Goal: Transaction & Acquisition: Purchase product/service

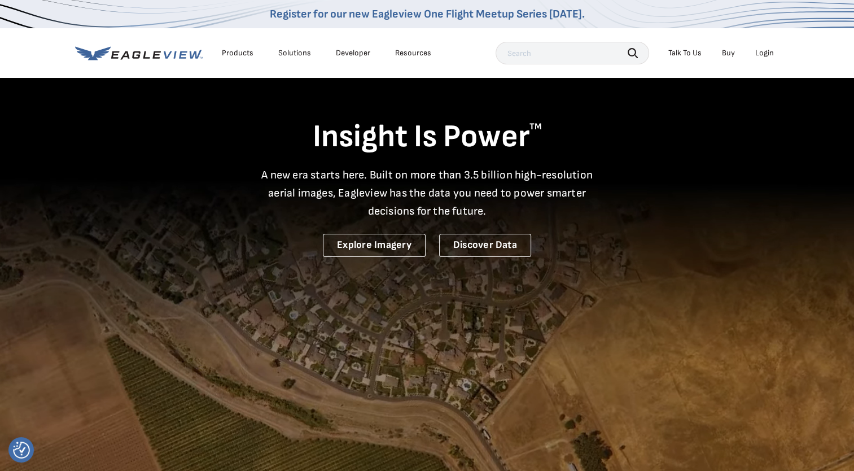
click at [768, 54] on div "Login" at bounding box center [764, 53] width 19 height 10
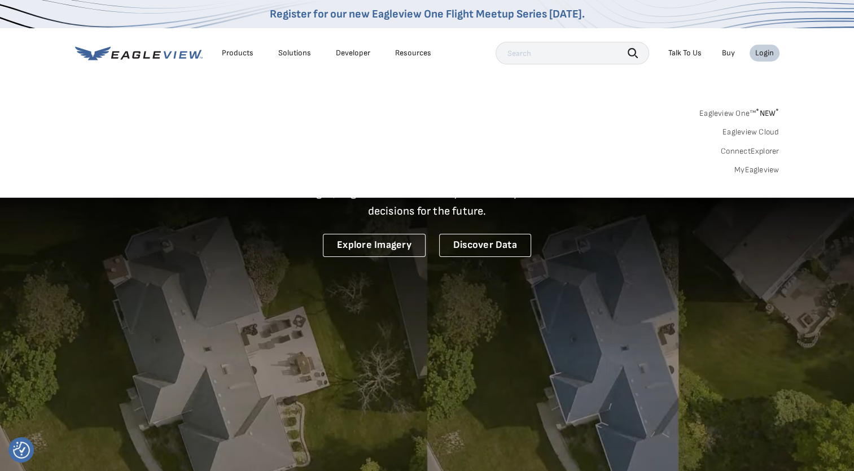
click at [741, 109] on link "Eagleview One™ * NEW *" at bounding box center [740, 111] width 80 height 13
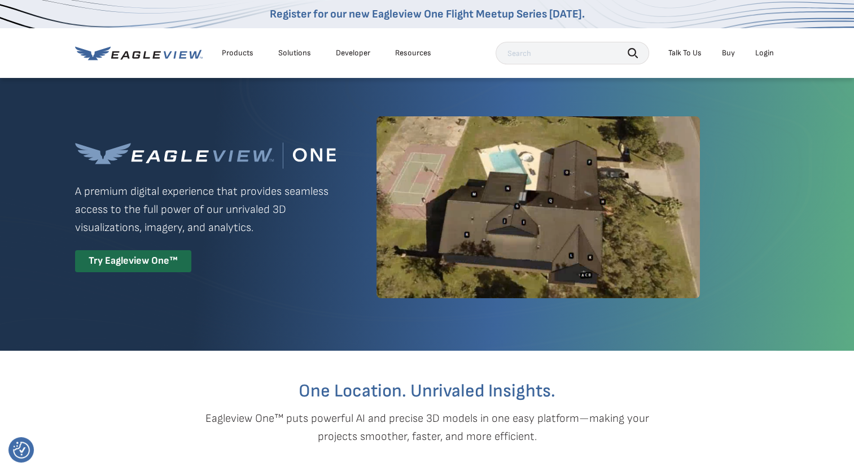
click at [762, 53] on div "Login" at bounding box center [764, 53] width 19 height 10
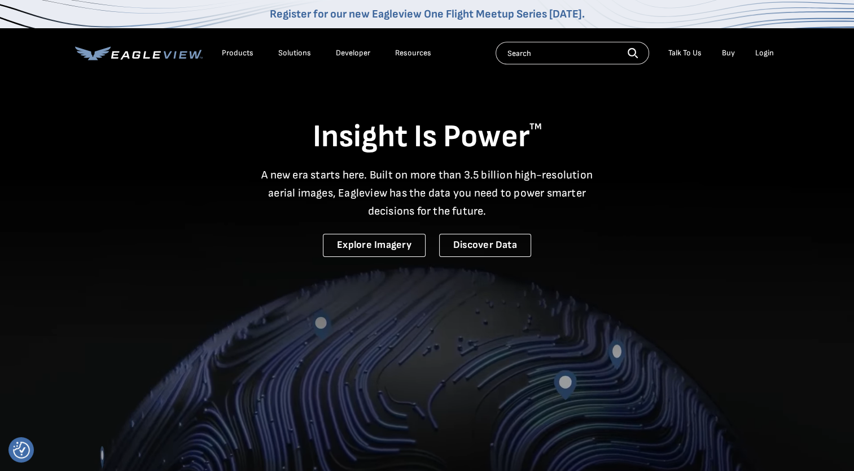
click at [766, 49] on div "Login" at bounding box center [764, 53] width 19 height 10
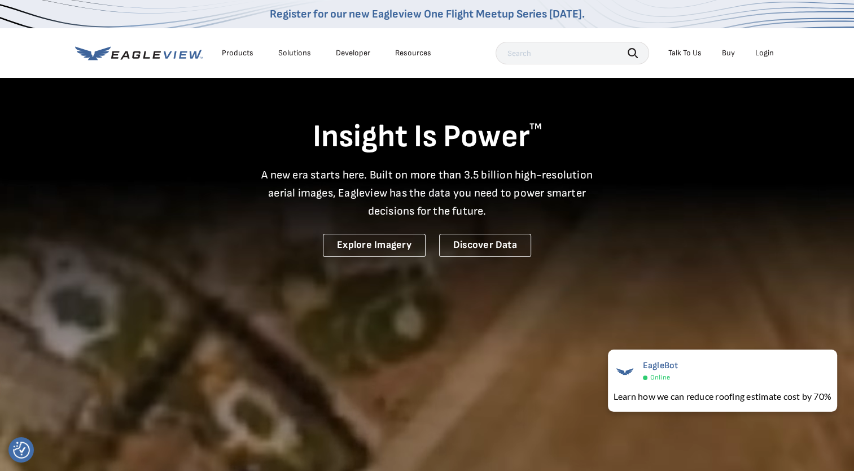
click at [764, 53] on div "Login" at bounding box center [764, 53] width 19 height 10
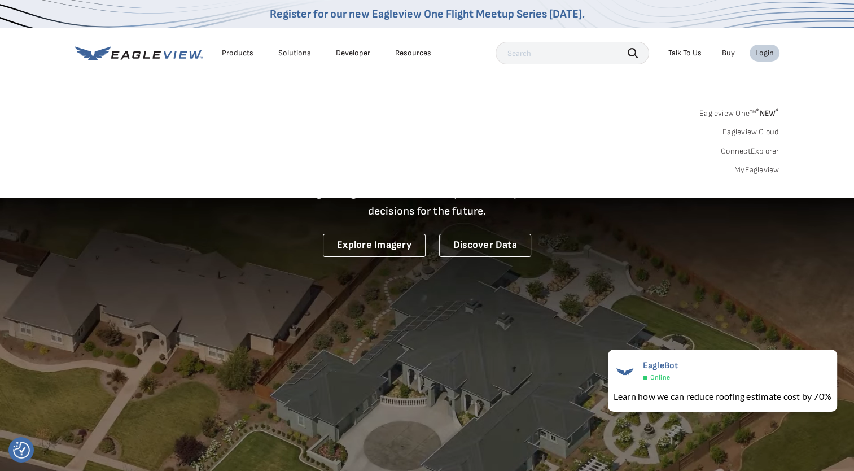
click at [741, 113] on link "Eagleview One™ * NEW *" at bounding box center [740, 111] width 80 height 13
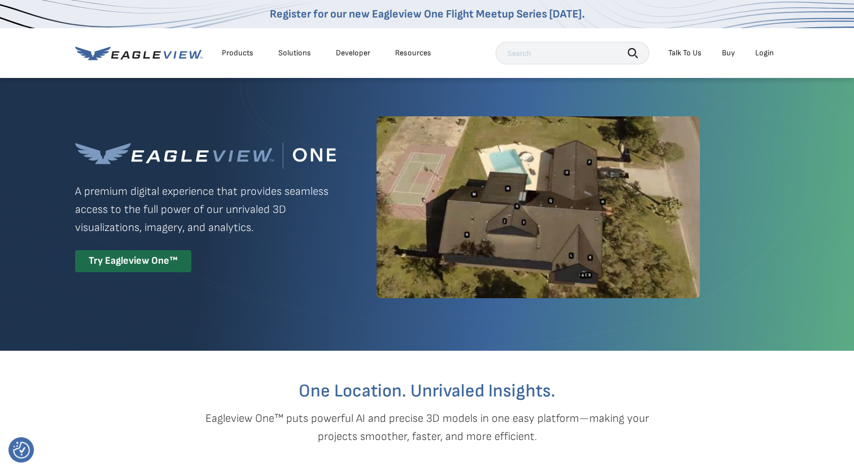
click at [767, 56] on div "Login" at bounding box center [764, 53] width 19 height 10
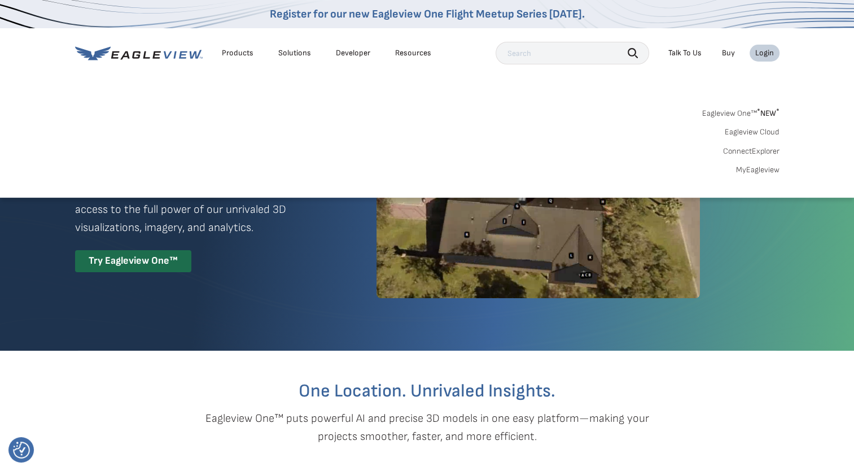
click at [761, 168] on link "MyEagleview" at bounding box center [757, 170] width 43 height 10
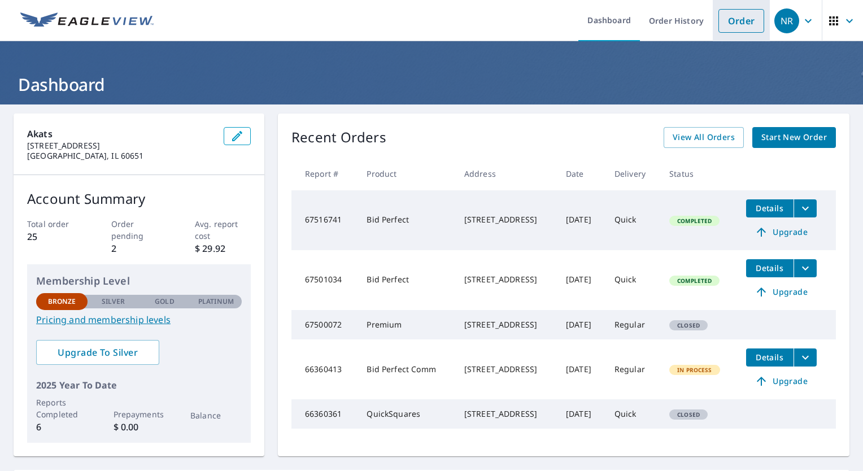
click at [732, 18] on link "Order" at bounding box center [741, 21] width 46 height 24
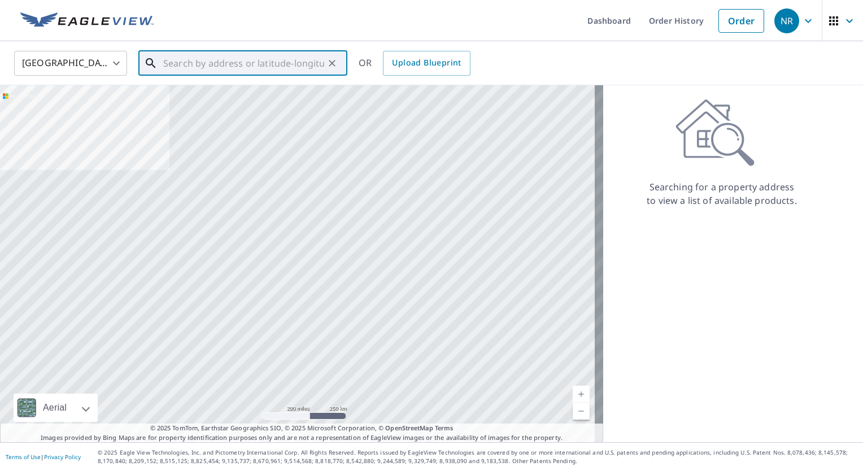
click at [221, 63] on input "text" at bounding box center [243, 63] width 161 height 32
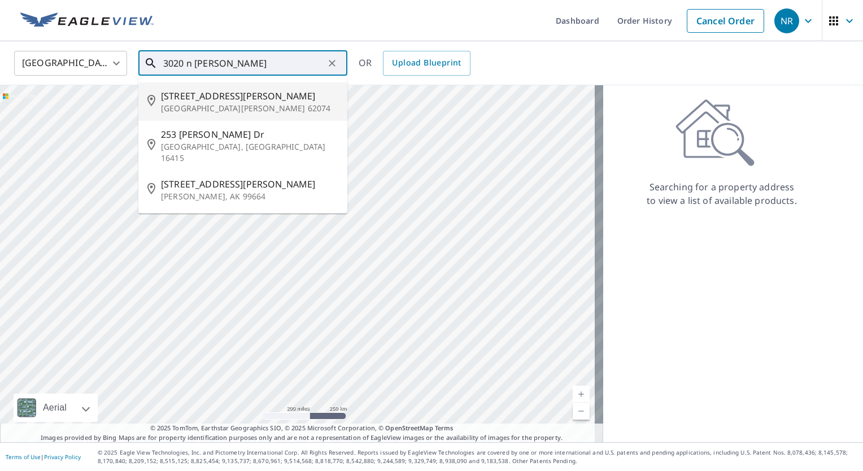
drag, startPoint x: 268, startPoint y: 64, endPoint x: 164, endPoint y: 61, distance: 103.9
click at [164, 61] on input "3020 n [PERSON_NAME]" at bounding box center [243, 63] width 161 height 32
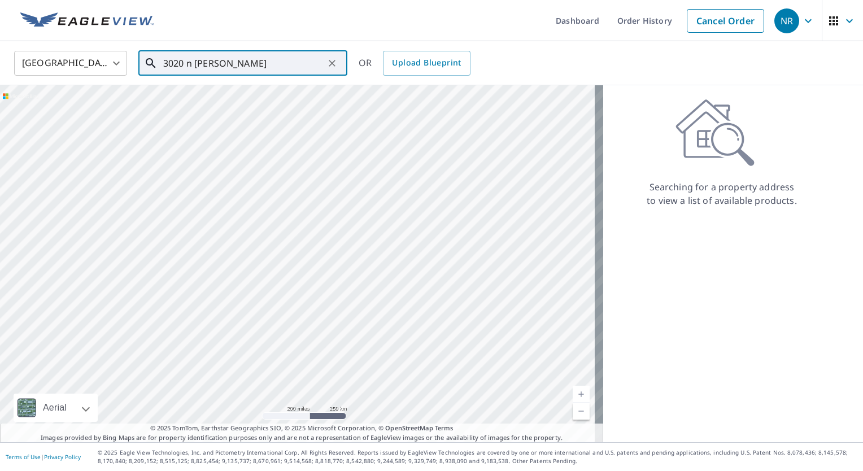
click at [233, 66] on input "3020 n [PERSON_NAME]" at bounding box center [243, 63] width 161 height 32
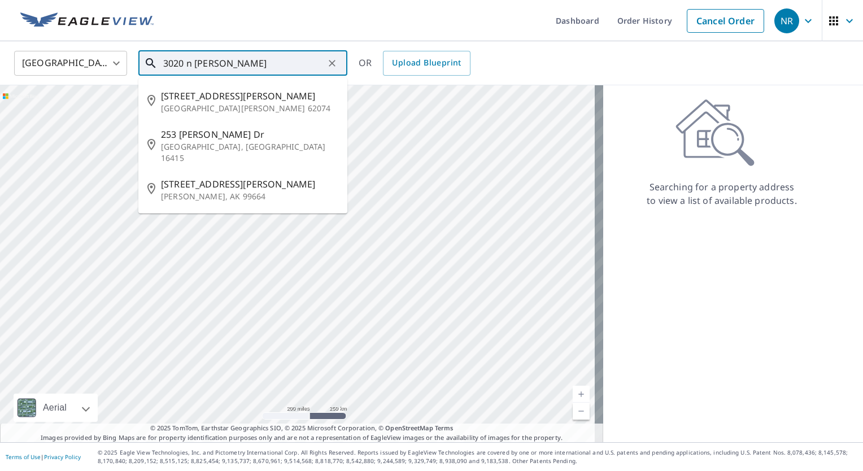
drag, startPoint x: 227, startPoint y: 64, endPoint x: 196, endPoint y: 65, distance: 30.5
click at [196, 65] on input "3020 n [PERSON_NAME]" at bounding box center [243, 63] width 161 height 32
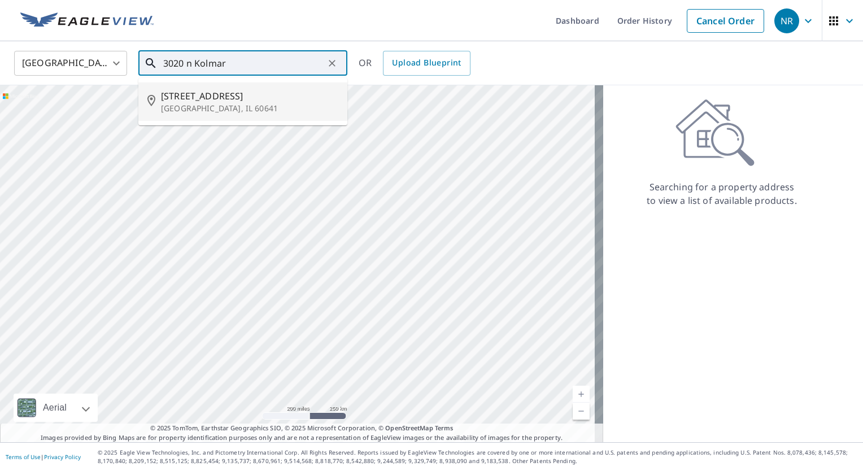
click at [194, 95] on span "[STREET_ADDRESS]" at bounding box center [249, 96] width 177 height 14
type input "[STREET_ADDRESS]"
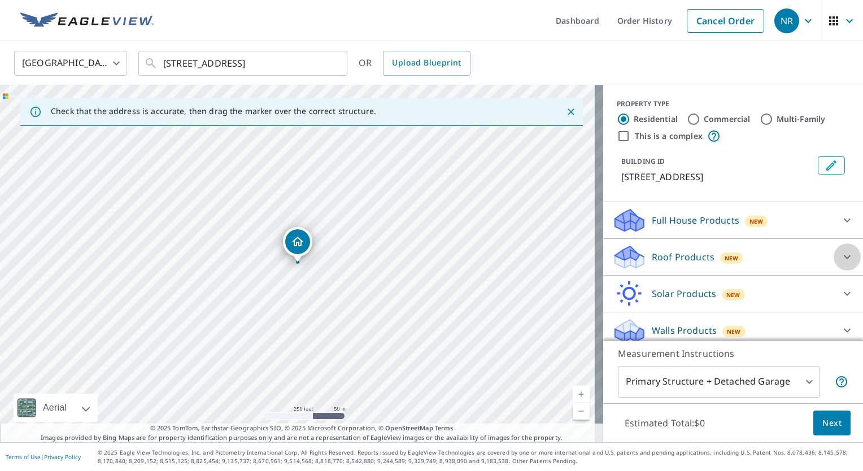
click at [840, 257] on icon at bounding box center [847, 257] width 14 height 14
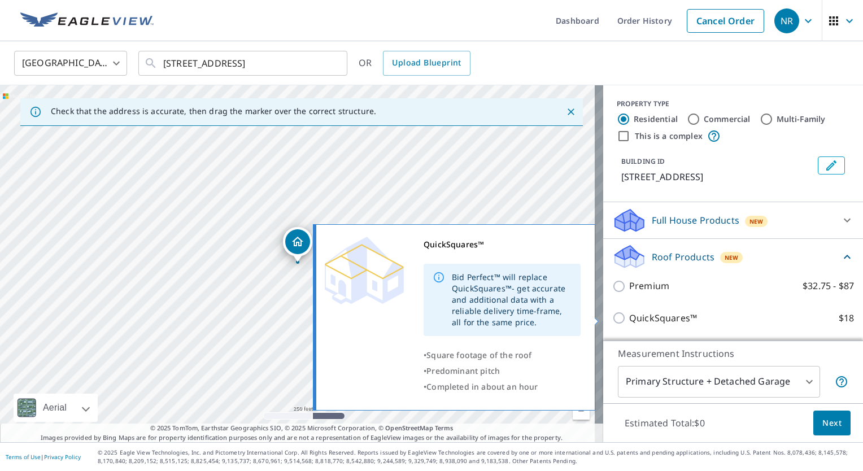
click at [612, 317] on input "QuickSquares™ $18" at bounding box center [620, 318] width 17 height 14
checkbox input "true"
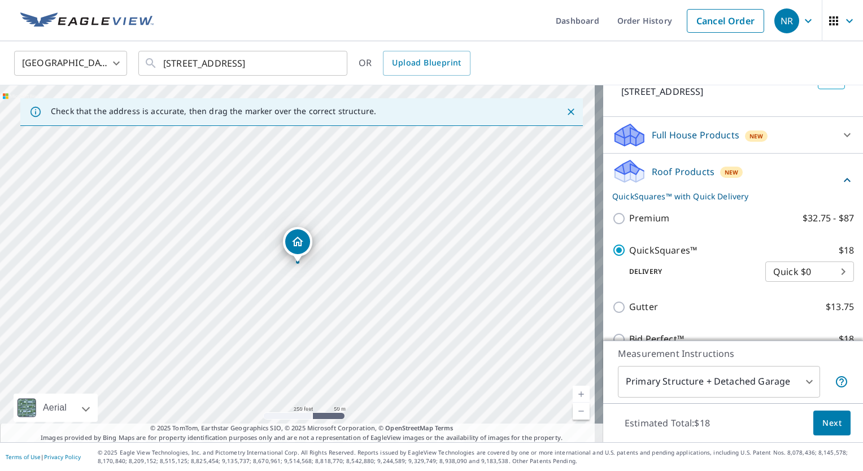
scroll to position [113, 0]
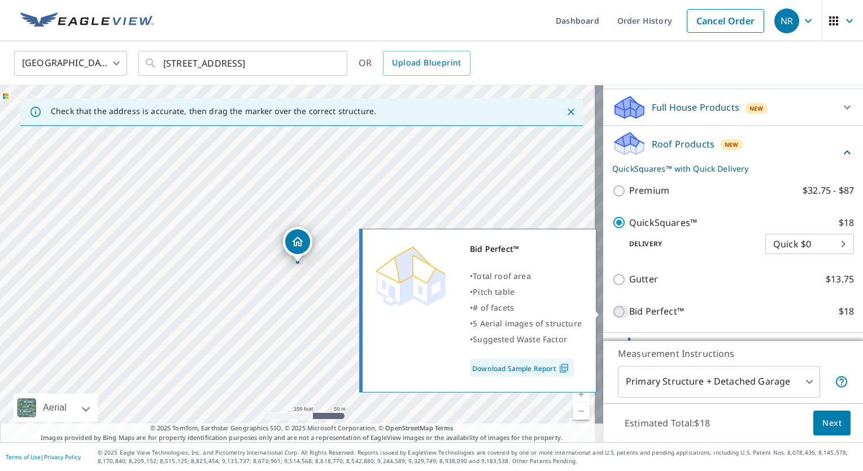
click at [614, 313] on input "Bid Perfect™ $18" at bounding box center [620, 312] width 17 height 14
checkbox input "true"
checkbox input "false"
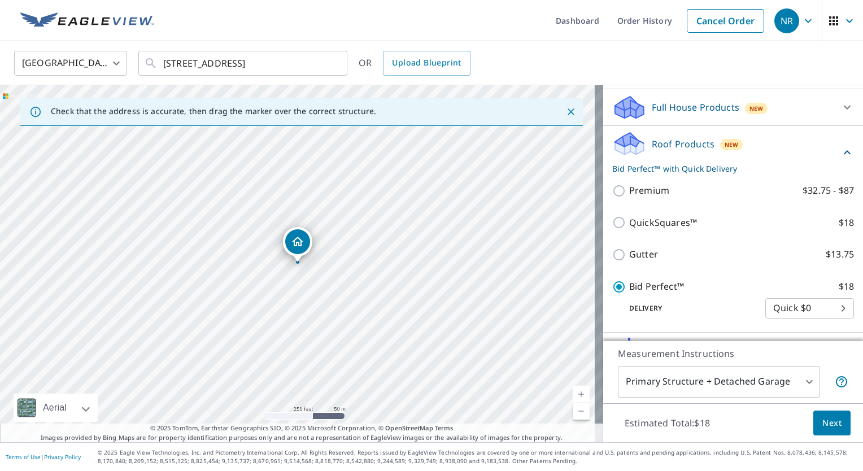
click at [822, 421] on span "Next" at bounding box center [831, 423] width 19 height 14
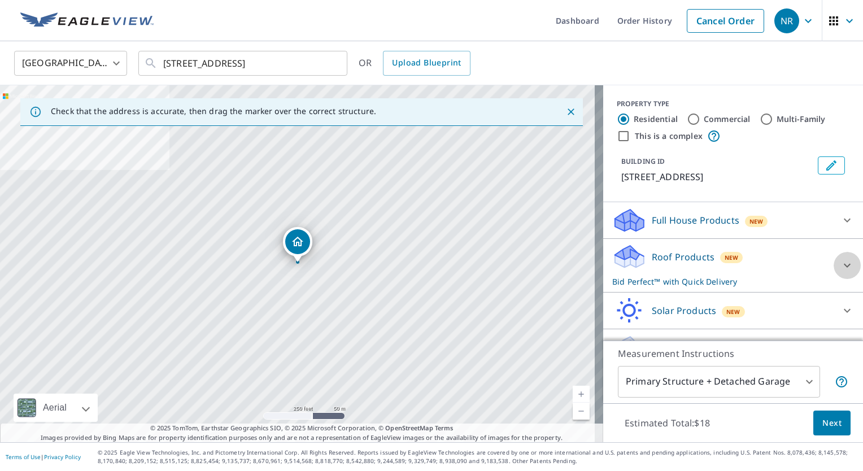
click at [840, 267] on icon at bounding box center [847, 266] width 14 height 14
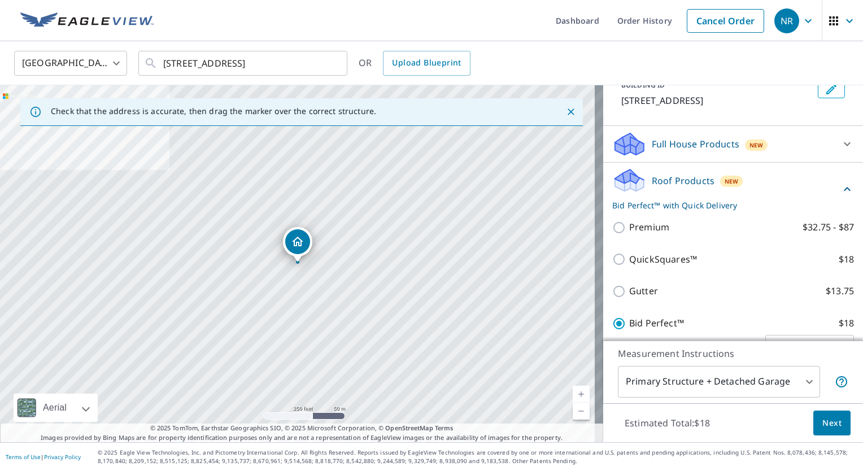
scroll to position [113, 0]
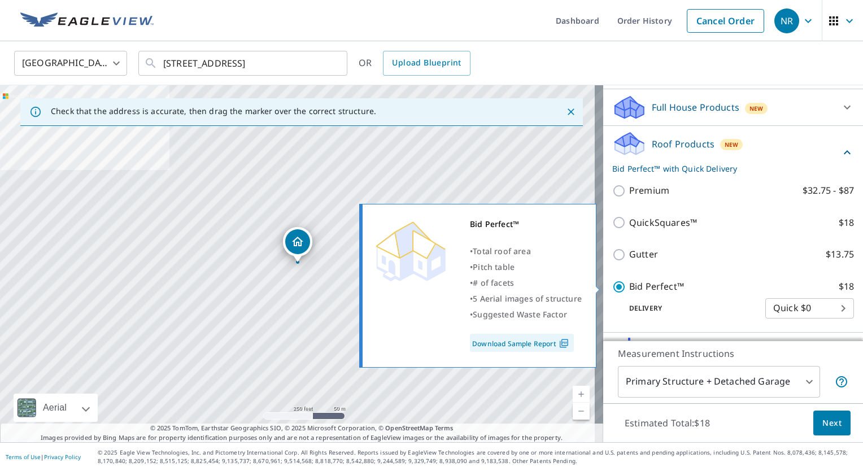
click at [535, 342] on link "Download Sample Report" at bounding box center [522, 343] width 104 height 18
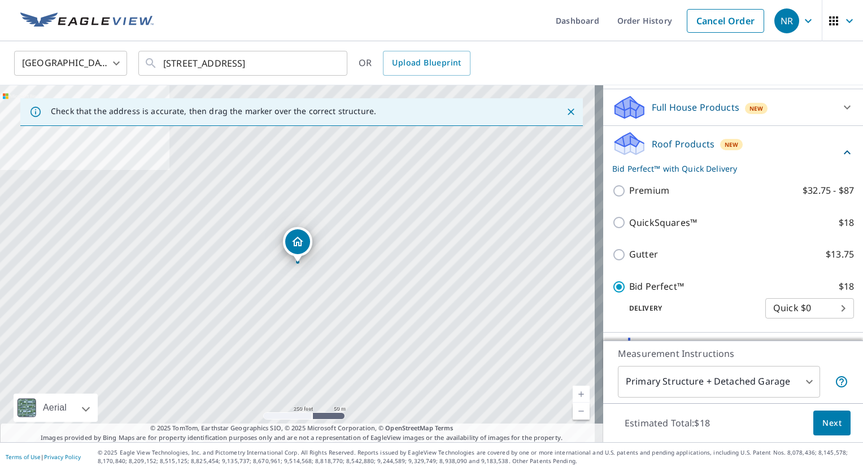
scroll to position [169, 0]
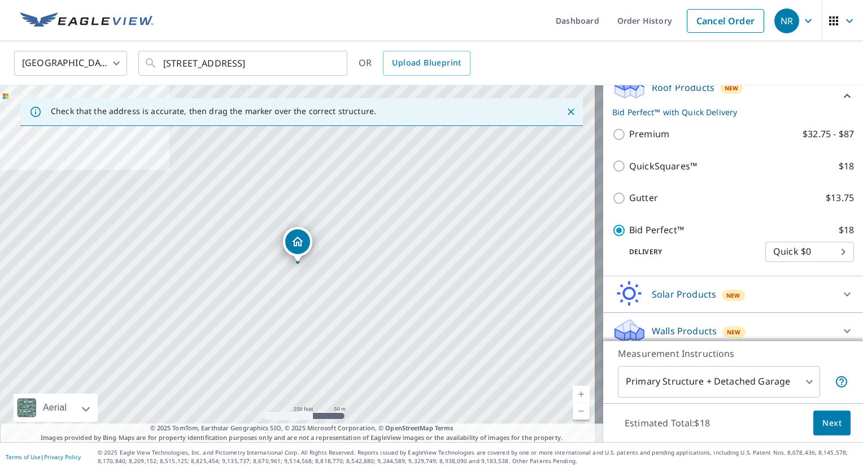
click at [824, 426] on span "Next" at bounding box center [831, 423] width 19 height 14
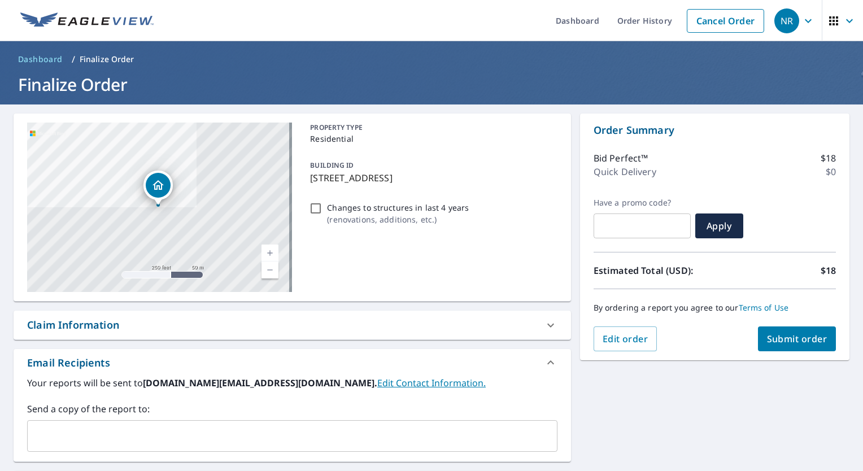
click at [784, 338] on span "Submit order" at bounding box center [797, 339] width 60 height 12
